Goal: Task Accomplishment & Management: Manage account settings

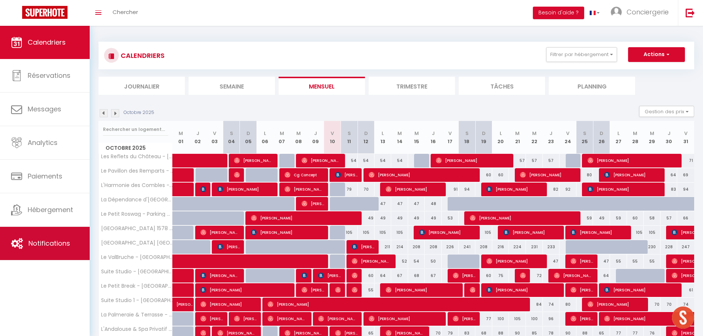
click at [39, 242] on span "Notifications" at bounding box center [49, 243] width 42 height 9
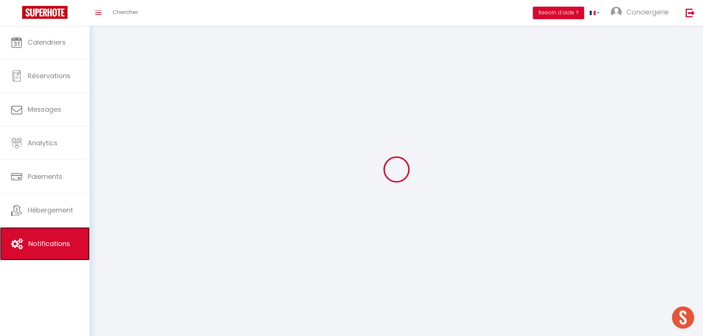
click at [39, 242] on link "Notifications" at bounding box center [45, 243] width 90 height 33
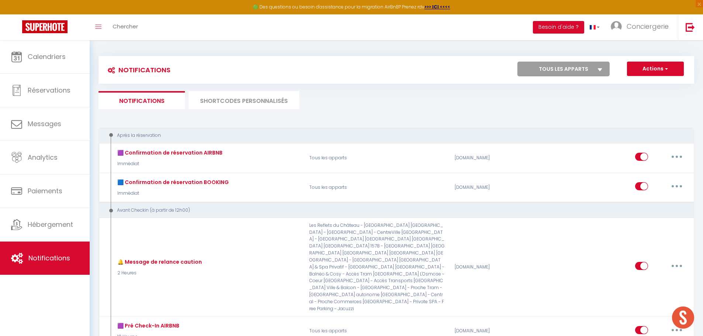
click at [256, 92] on li "SHORTCODES PERSONNALISÉS" at bounding box center [244, 100] width 111 height 18
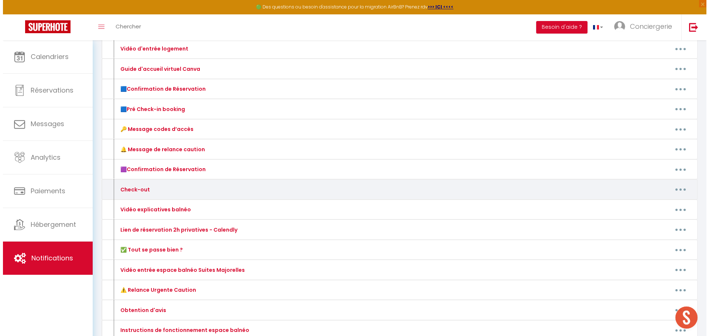
scroll to position [74, 0]
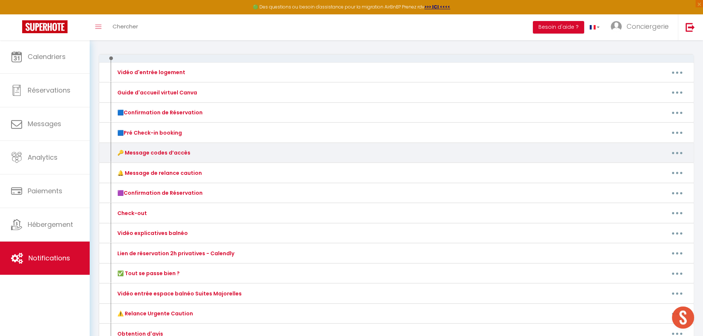
click at [677, 154] on icon "button" at bounding box center [677, 153] width 2 height 2
click at [651, 169] on link "Editer" at bounding box center [658, 170] width 55 height 13
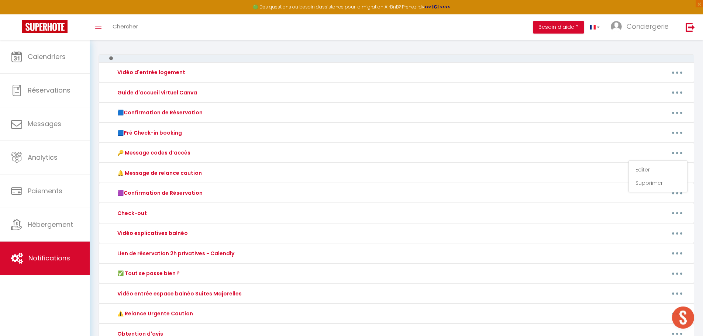
type input "🔑 Message codes d’accès"
type textarea "🔑 Message codes d’accès"
type textarea "🚪 Accès autonome : Boîte à clés : Code 1590 Le guide d’accueil vous attend sur …"
type textarea "🚪 Accès autonome : Boîte à clés : Code 1005 Le guide d’accueil vous attend sur …"
type textarea "🚪 Accès autonome : Boîte à clés : Code 1973 📘 Le guide d’accueil est à votre di…"
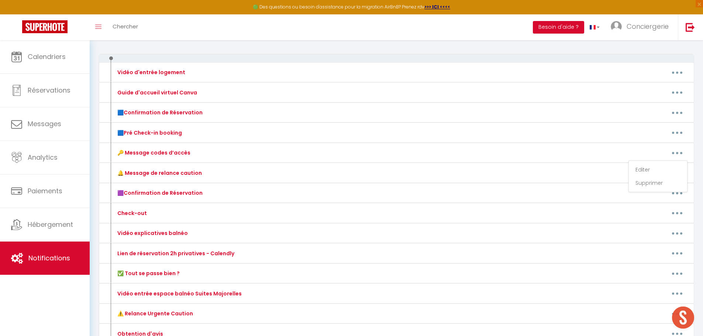
type textarea "🏠 Informations importantes : 📍 Adresse : [STREET_ADDRESS] 🚪 Accès autonome : Se…"
type textarea "🚪 Accès autonome : Boîte à clés : Code 1717 📘 Le guide d’accueil est à votre di…"
type textarea "🚪 Accès autonome : Code digicode porte immeuble : 861A Serrure connectée : [REN…"
type textarea "🚪 Accès autonome : Boîte à clés (sous la boîte aux lettres) : Code 1921 📘 Le gu…"
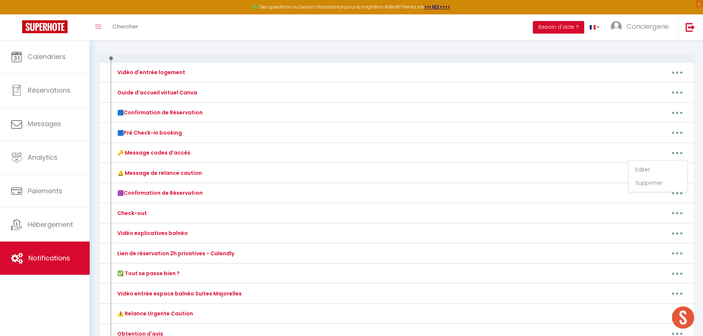
type textarea "🚪 Accès autonome : Boîte aux lettres : Pour verrouiller/déverrouiller, tournez …"
type textarea "🚪 Accès autonome : Boîte à clés (sous la boîte aux lettres) : Code 0204 📘 Le gu…"
type textarea "🚪 Accès autonome : Boîte à clés : Code 1976 📘 Le guide d’accueil est à votre di…"
type textarea "🚪 Accès autonome : Boîte à clés : Code 8526 👉 Comme montré dans la vidéo, il su…"
type textarea "🚪 Accès autonome : Boîte à clés : Code 1921 📘 Le guide d’accueil est disponible…"
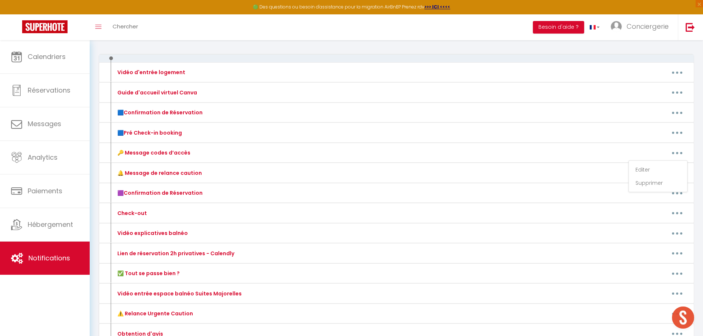
type textarea "🚪 Accès autonome : Boîte à clés : Code 2310 📘 Le guide d’accueil est disponible…"
type textarea "🚪 Accès autonome : Boîte à clés : Code 1203 📘 Le guide d’accueil est disponible…"
type textarea "Nous vous recommandons vivement de la visionner : la boîte à clés est située à …"
type textarea "🚪 Accès autonome : Boîte à clés : Code 2092 📘 Le guide d’accueil est disponible…"
type textarea "🏠 Informations importantes : 📍 Adresse : [STREET_ADDRESS] 🚪 Accès autonome : Se…"
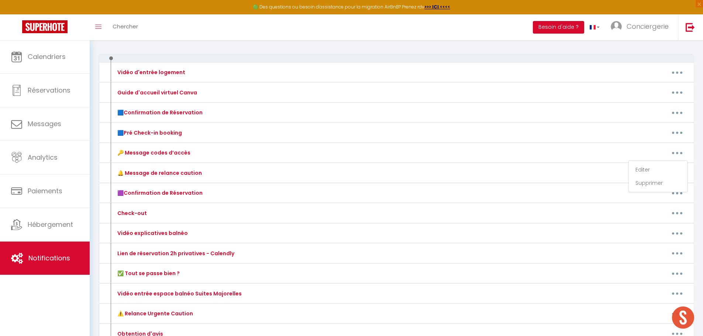
type textarea "📍 Adresse : [STREET_ADDRESS] Appartement rez-de-chaussée, première porte à gauc…"
type textarea "📍 Adresse : [STREET_ADDRESS] Appartement n°18, situé au 2ᵉ étage 🚪 [GEOGRAPHIC_…"
type textarea "📍 Adresse : [STREET_ADDRESS] Appartement n°11, au 1er étage 🚪 [GEOGRAPHIC_DATA]…"
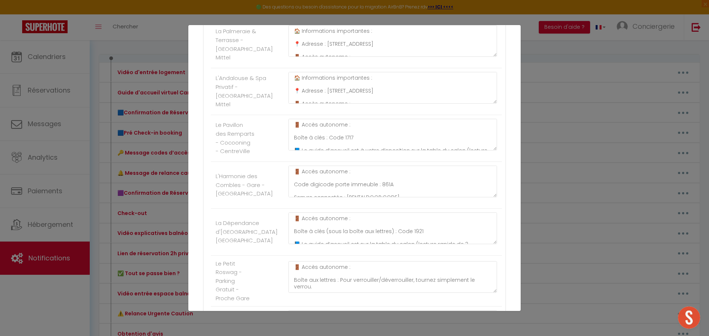
scroll to position [332, 0]
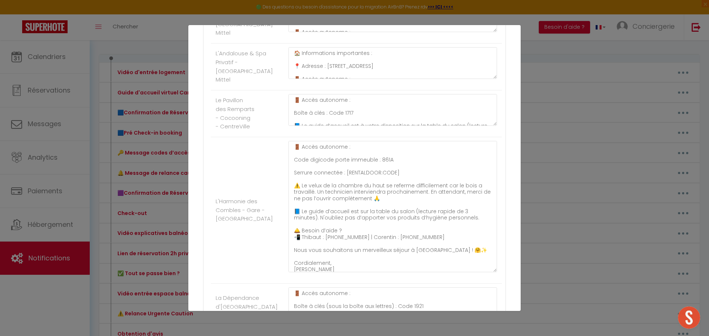
drag, startPoint x: 490, startPoint y: 175, endPoint x: 474, endPoint y: 277, distance: 102.8
click at [477, 272] on textarea "🚪 Accès autonome : Code digicode porte immeuble : 861A Serrure connectée : [REN…" at bounding box center [392, 206] width 209 height 131
drag, startPoint x: 340, startPoint y: 176, endPoint x: 291, endPoint y: 177, distance: 48.4
click at [291, 177] on textarea "🚪 Accès autonome : Code digicode porte immeuble : 861A Serrure connectée : [REN…" at bounding box center [392, 208] width 209 height 135
drag, startPoint x: 398, startPoint y: 176, endPoint x: 341, endPoint y: 177, distance: 56.5
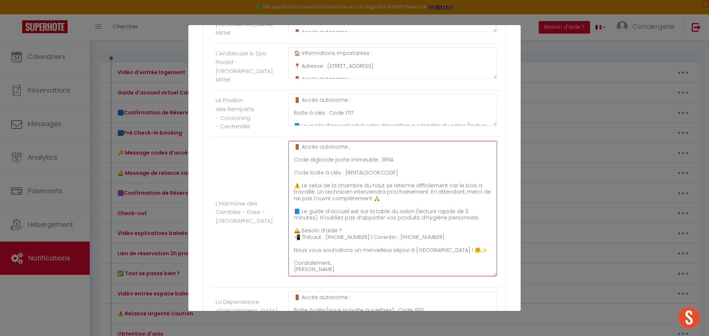
click at [342, 176] on textarea "🚪 Accès autonome : Code digicode porte immeuble : 861A Code boite à clés : [REN…" at bounding box center [392, 208] width 209 height 135
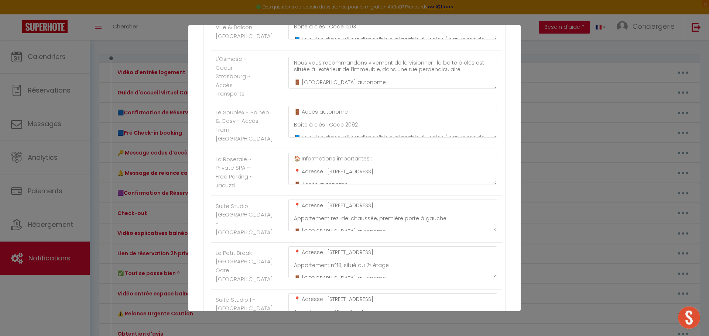
scroll to position [1070, 0]
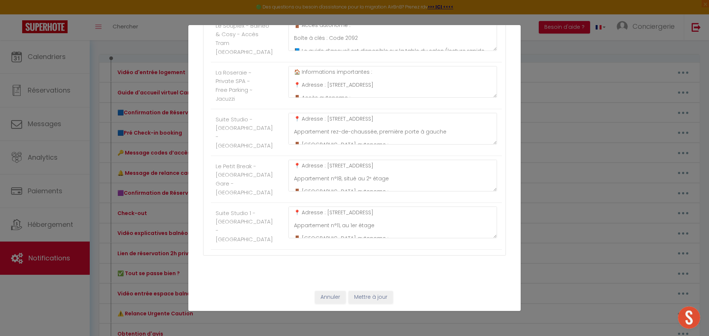
type textarea "🚪 Accès autonome : Code digicode porte immeuble : 861A Code boite à clés : 5915…"
click at [374, 300] on button "Mettre à jour" at bounding box center [371, 297] width 44 height 13
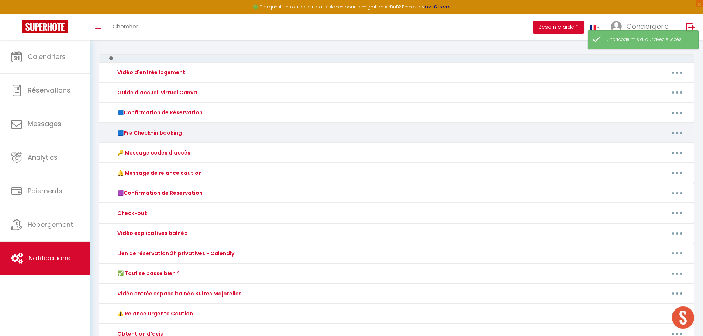
click at [681, 133] on button "button" at bounding box center [677, 133] width 21 height 12
click at [663, 149] on link "Editer" at bounding box center [658, 149] width 55 height 13
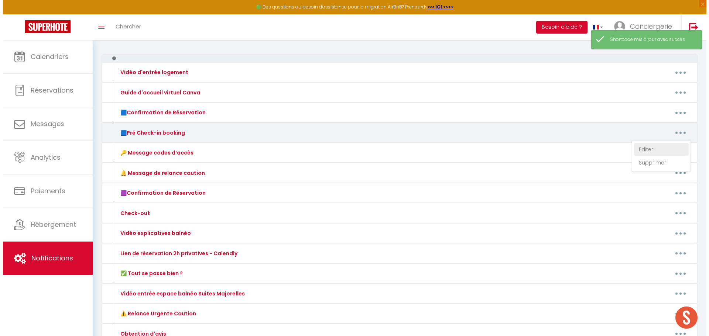
type input "🟦Pré Check-in booking"
type textarea "Pré Check-in Booking"
type textarea "Loremip [DOLOR:SITAM_CONS]​, 🎉 Adipi elitse doeiusmo tempor, in utla etdolo mag…"
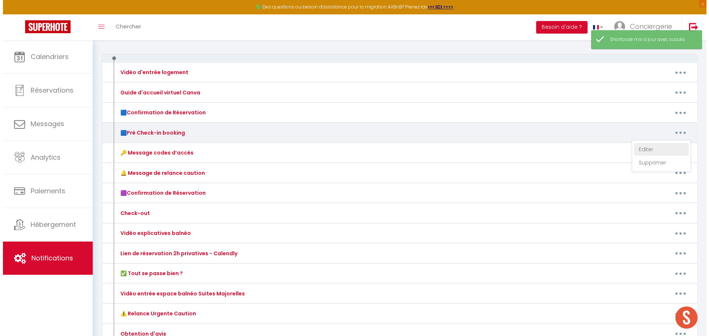
type textarea "Loremip [DOLOR:SITAM_CONS]​, 🎉 Adipi elitse doeiusmo tempor, in utla etdolo mag…"
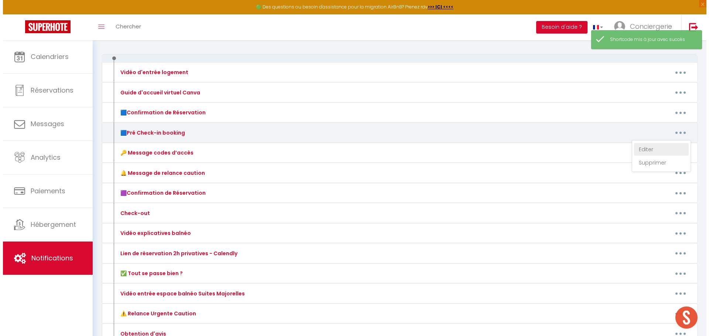
type textarea "Loremip [DOLOR:SITAM_CONS]​, 🎉 Adipi elitse doeiusmo tempor, in utla etdolo mag…"
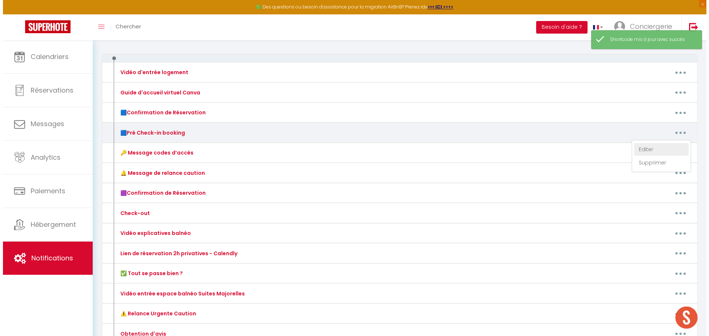
type textarea "Loremip [DOLOR:SITAM_CONS]​, 🎉 Adipi elitse doeiusmo tempor, in utla etdolo mag…"
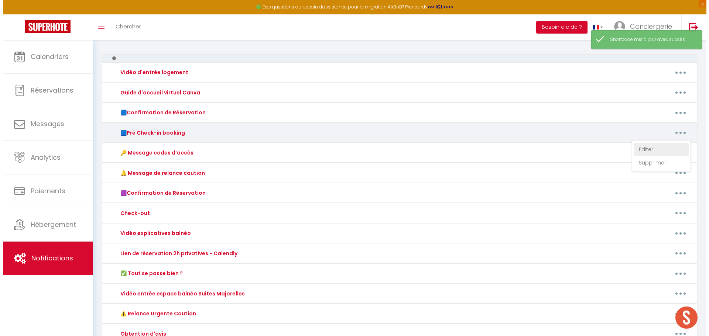
type textarea "Loremip [DOLOR:SITAM_CONS]​, 🎉 Adipi elitse doeiusmo tempor, in utla etdolo mag…"
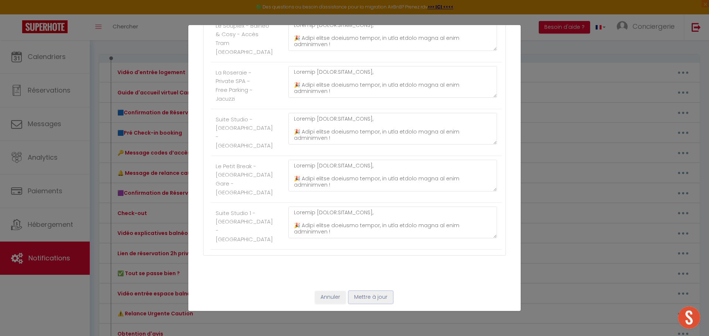
click at [370, 301] on button "Mettre à jour" at bounding box center [371, 297] width 44 height 13
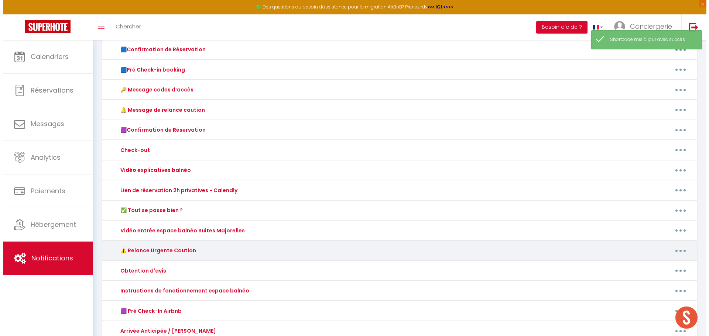
scroll to position [190, 0]
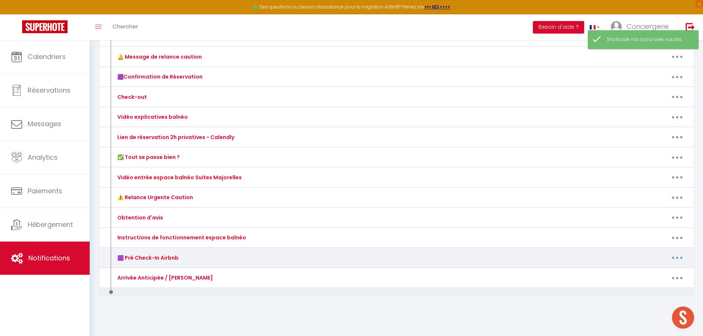
click at [690, 258] on div "Editer Supprimer" at bounding box center [474, 258] width 436 height 12
click at [676, 259] on button "button" at bounding box center [677, 258] width 21 height 12
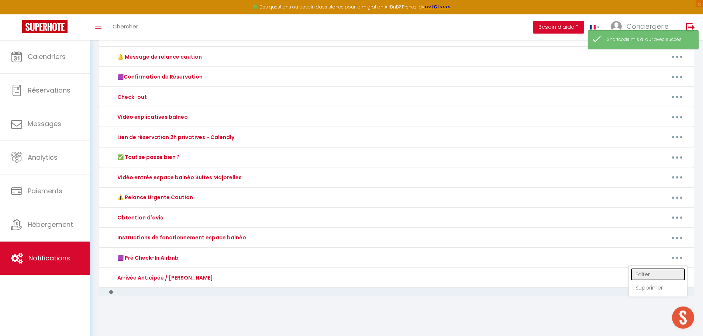
drag, startPoint x: 658, startPoint y: 272, endPoint x: 637, endPoint y: 270, distance: 21.2
click at [658, 272] on link "Editer" at bounding box center [658, 274] width 55 height 13
type input "🟪 Pré Check-In Airbnb"
type textarea "🟪 Pré Check-In Airbnb"
type textarea "Loremip [DOLOR:SITAM_CONS]​, 🎉 Adipi elitse doeiusmo tempor, in utla etdolo mag…"
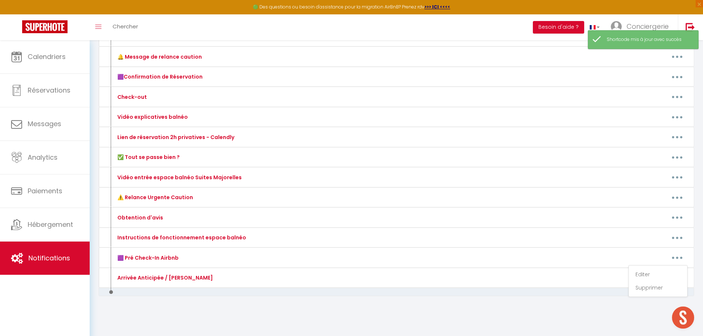
type textarea "Loremip [DOLOR:SITAM_CONS]​, 🎉 Adipi elitse doeiusmo tempor, in utla etdolo mag…"
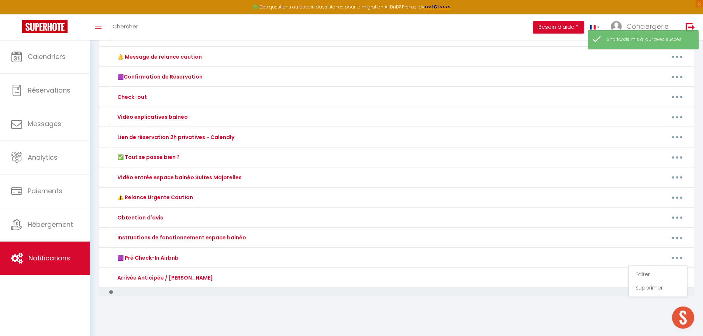
type textarea "Loremip [DOLOR:SITAM_CONS]​, 🎉 Adipi elitse doeiusmo tempor, in utla etdolo mag…"
type textarea "Bonjour [GUEST:FIRST_NAME]​, 🎉 Votre séjour commence [DATE], et nous sommes rav…"
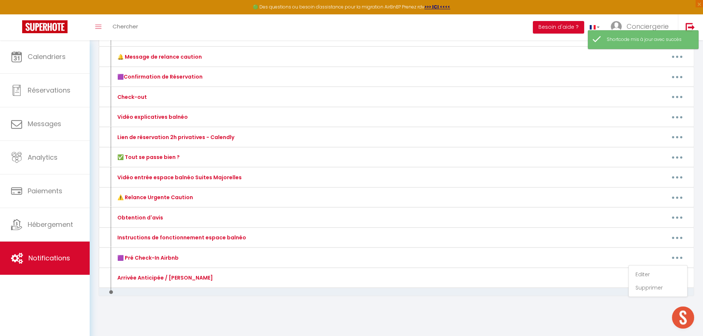
type textarea "Loremip [DOLOR:SITAM_CONS]​, 🎉 Adipi elitse doeiusmo tempor, in utla etdolo mag…"
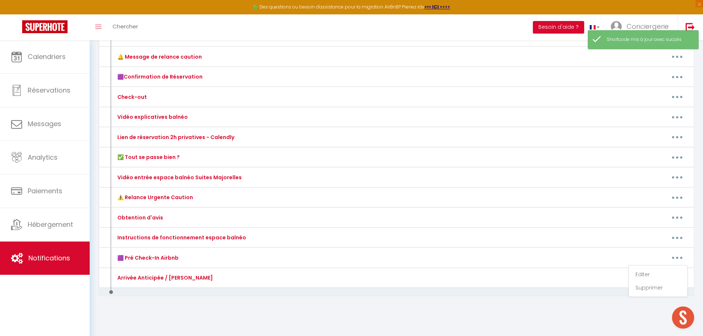
type textarea "Loremip [DOLOR:SITAM_CONS]​, 🎉 Adipi elitse doeiusmo tempor, in utla etdolo mag…"
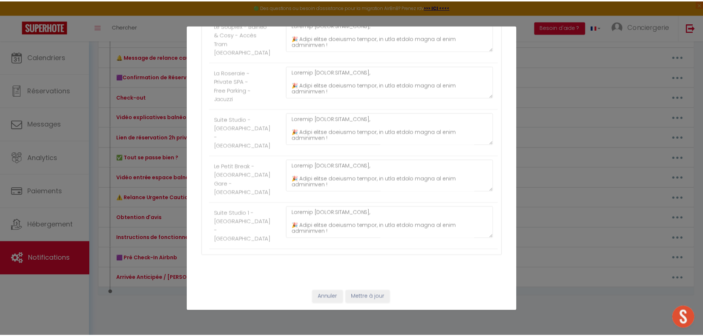
scroll to position [1070, 0]
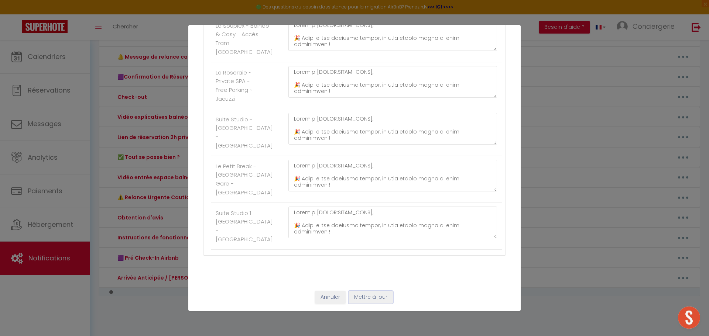
click at [367, 298] on button "Mettre à jour" at bounding box center [371, 297] width 44 height 13
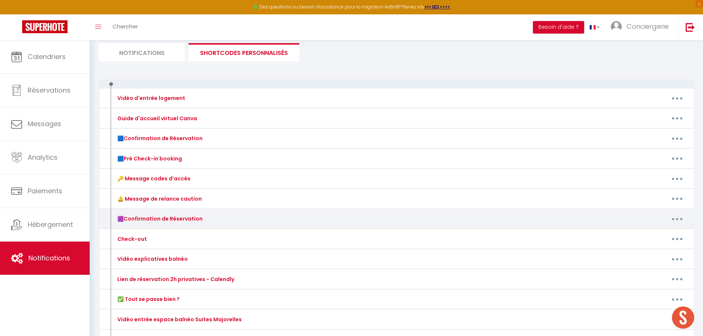
scroll to position [42, 0]
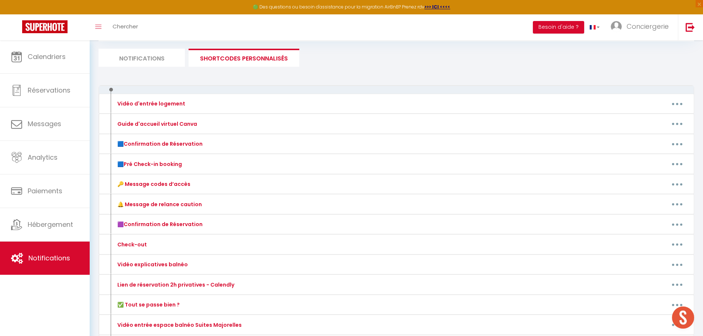
click at [145, 59] on li "Notifications" at bounding box center [142, 58] width 86 height 18
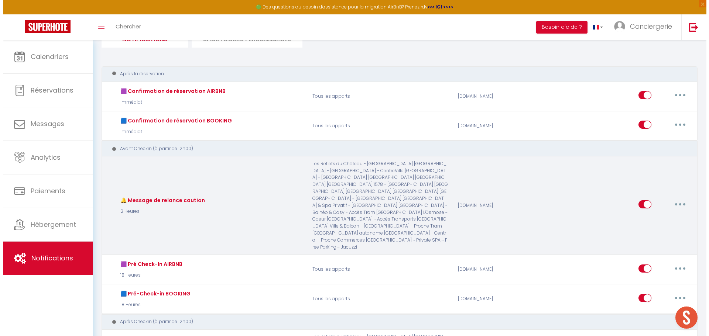
scroll to position [42, 0]
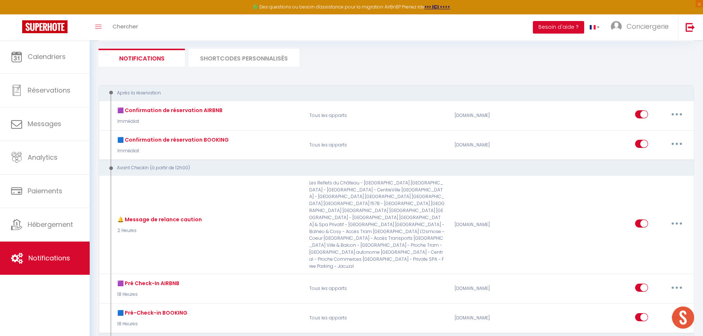
click at [226, 61] on li "SHORTCODES PERSONNALISÉS" at bounding box center [244, 58] width 111 height 18
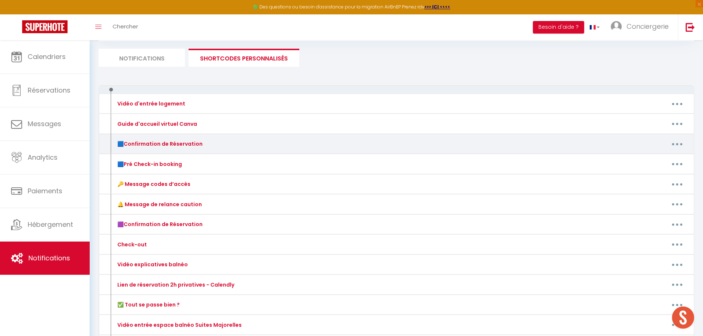
click at [683, 144] on button "button" at bounding box center [677, 144] width 21 height 12
click at [658, 155] on link "Editer" at bounding box center [658, 161] width 55 height 13
type input "🟦Confirmation de Réservation"
type textarea "🟦 Confirmation de Réservation"
type textarea "Loremip [DOLOR:SITAM_CONS], A'eli se doeiusm te inci utlaboreet, do magn Aliqua…"
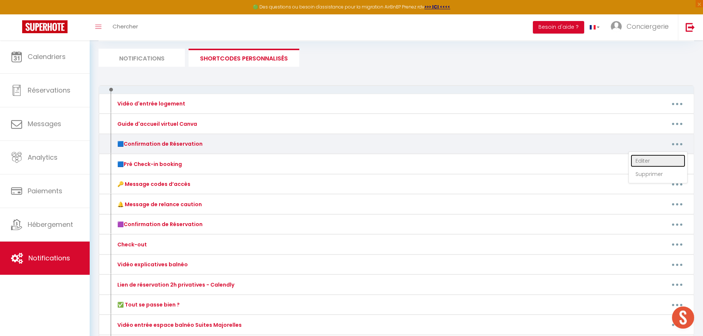
type textarea "Loremip [DOLOR:SITAM_CONS], A'eli se doeiusm te inci utlaboreet, do magn Aliqua…"
type textarea "Loremip [DOLOR:SITAM_CONS],​ A'eli se doeiusm te inci utlaboreet, do magn Aliqu…"
type textarea "Loremip [DOLOR:SITAM_CONS], A'eli se doeiusm te inci utlaboreet, do magn Aliqua…"
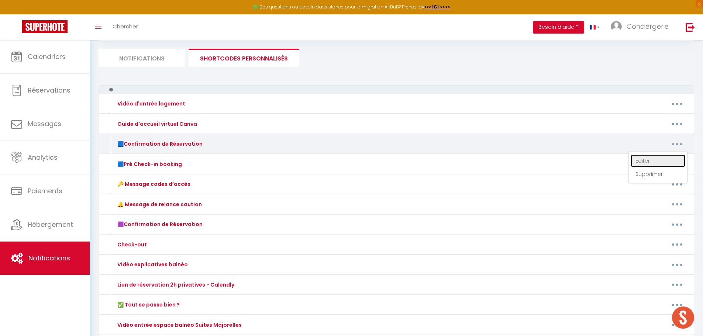
type textarea "Loremip [DOLOR:SITAM_CONS], A'eli se doeiusm te inci utlaboreet, do magn Aliqua…"
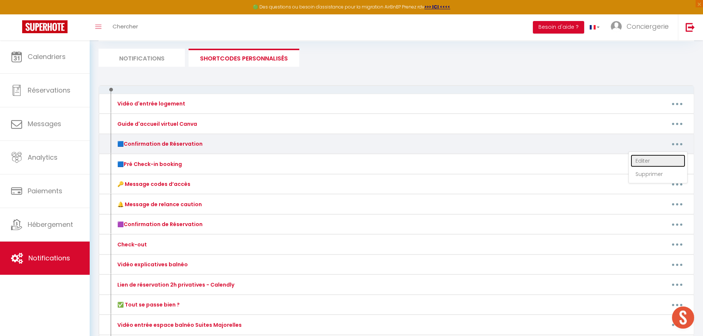
type textarea "Loremip [DOLOR:SITAM_CONS], A'eli se doeiusm te inci utlaboreet, do magn Aliqua…"
type textarea "Loremip [DOLOR:SITAM_CONS]​, A'eli se doeiusm te inci utlaboreet, do magn Aliqu…"
type textarea "Loremip [DOLOR:SITAM_CONS]​, A'eli se doeiusm te inci utlaboreet, do magn [ALIQ…"
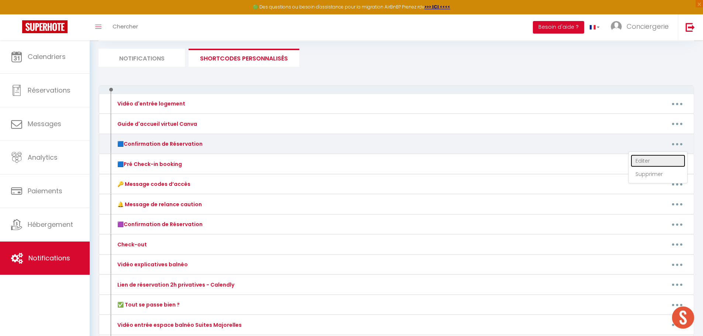
type textarea "Loremip [DOLOR:SITAM_CONS]​, A'eli se doeiusm te inci utlaboreet, do magn Aliqu…"
type textarea "Loremip [DOLOR:SITAM_CONS], A'eli se doeiusm te inci utlaboreet, do magn Aliqua…"
type textarea "Loremip [DOLOR:SITAM_CONS]​, A'eli se doeiusm te inci utlaboreet, do magn Aliqu…"
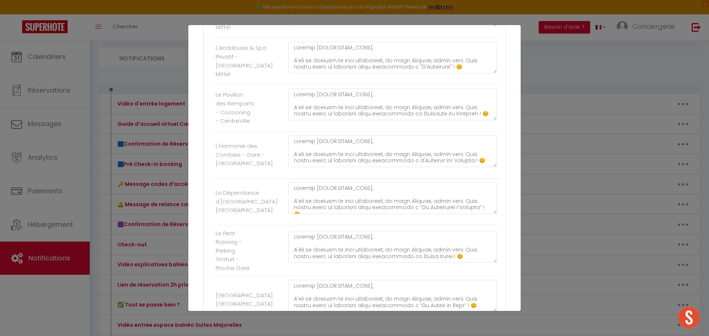
scroll to position [332, 0]
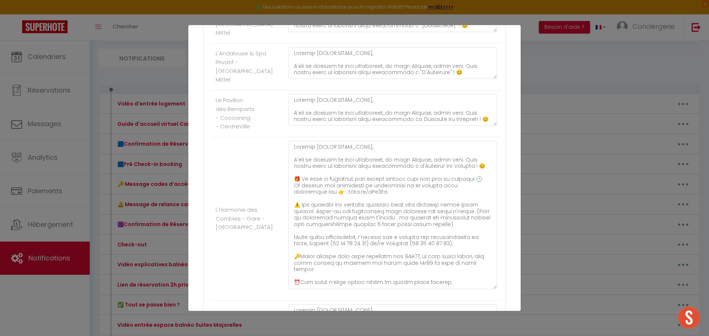
drag, startPoint x: 490, startPoint y: 175, endPoint x: 478, endPoint y: 292, distance: 117.3
click at [478, 289] on textarea at bounding box center [392, 215] width 209 height 148
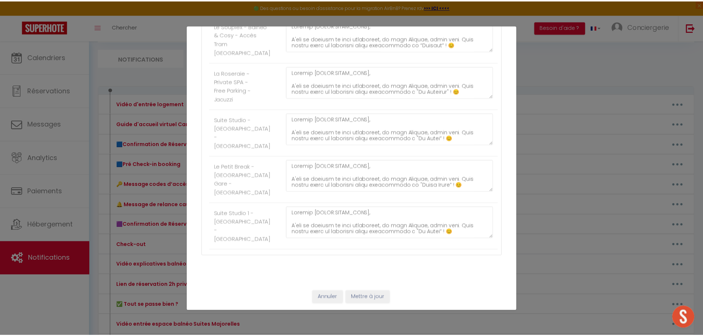
scroll to position [1083, 0]
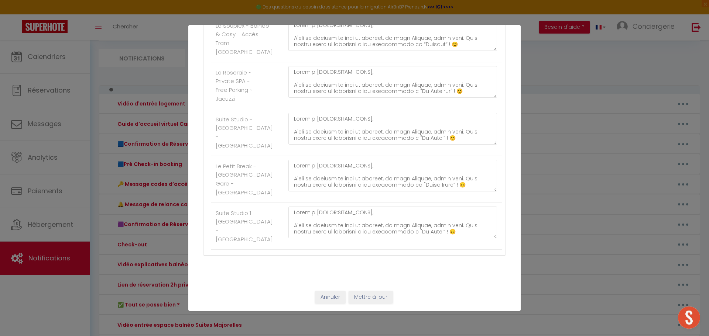
drag, startPoint x: 374, startPoint y: 289, endPoint x: 377, endPoint y: 294, distance: 5.5
click at [374, 289] on div "Annuler Mettre à jour" at bounding box center [354, 297] width 332 height 27
drag, startPoint x: 379, startPoint y: 295, endPoint x: 377, endPoint y: 288, distance: 8.1
click at [379, 293] on button "Mettre à jour" at bounding box center [371, 297] width 44 height 13
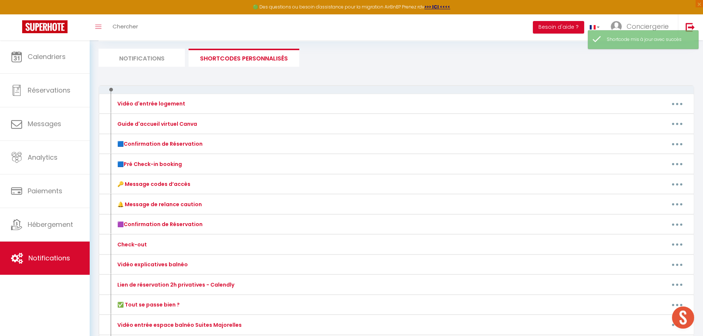
click at [170, 59] on li "Notifications" at bounding box center [142, 58] width 86 height 18
